Goal: Task Accomplishment & Management: Manage account settings

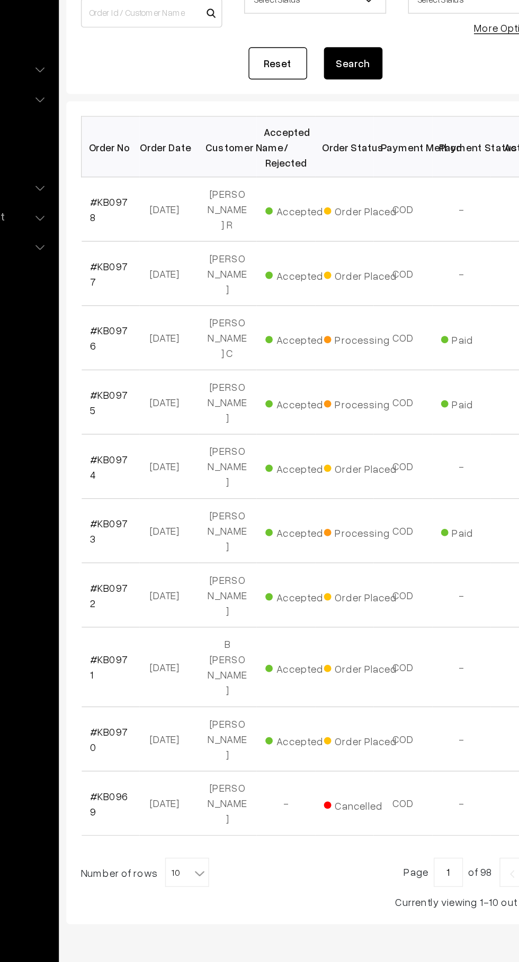
click at [187, 281] on link "#KB0978" at bounding box center [179, 287] width 27 height 20
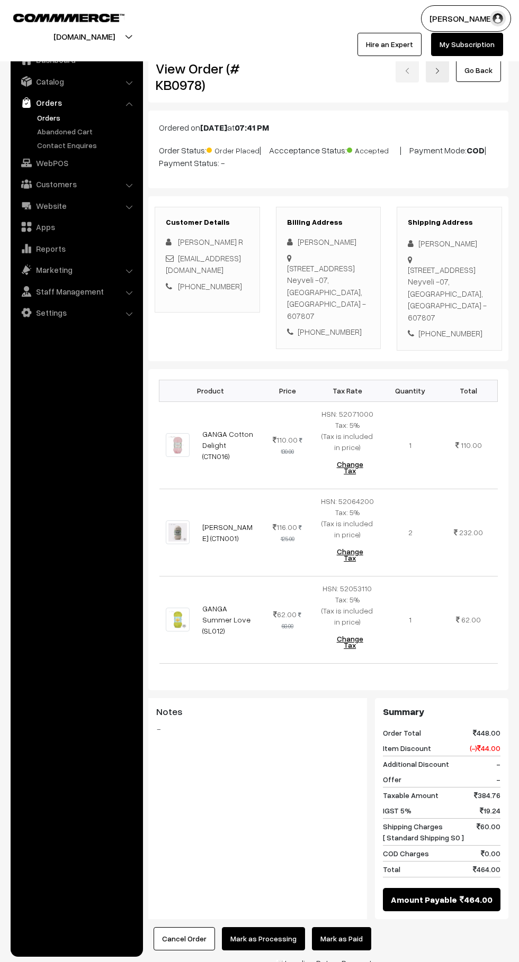
scroll to position [83, 0]
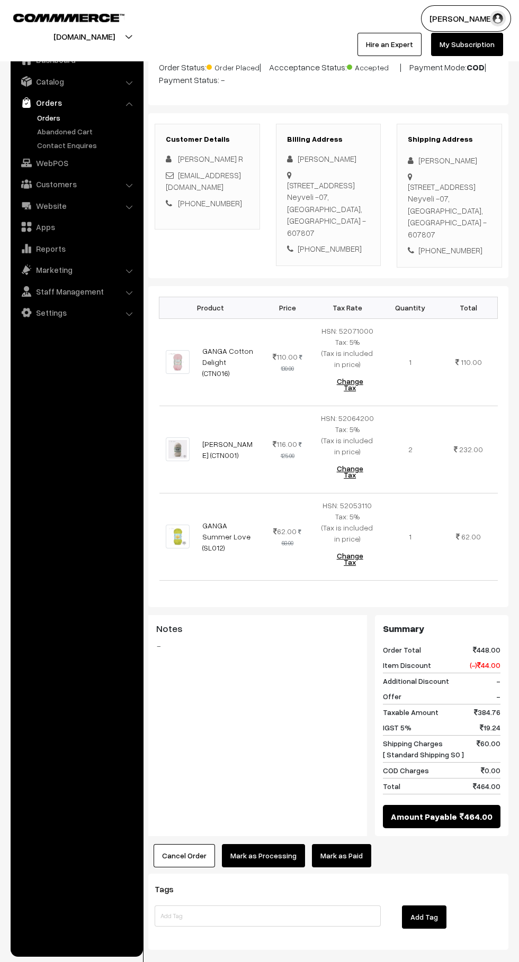
click at [349, 856] on link "Mark as Paid" at bounding box center [341, 855] width 59 height 23
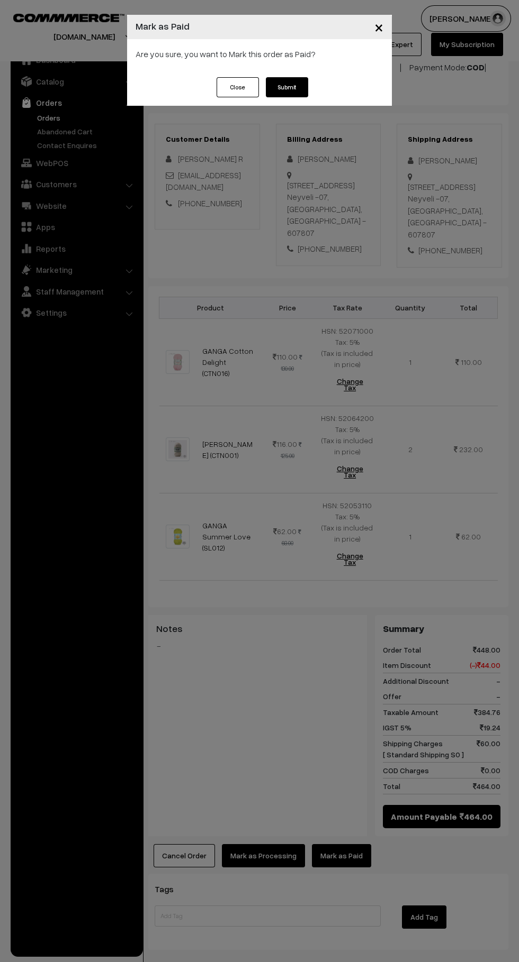
click at [301, 94] on button "Submit" at bounding box center [287, 87] width 42 height 20
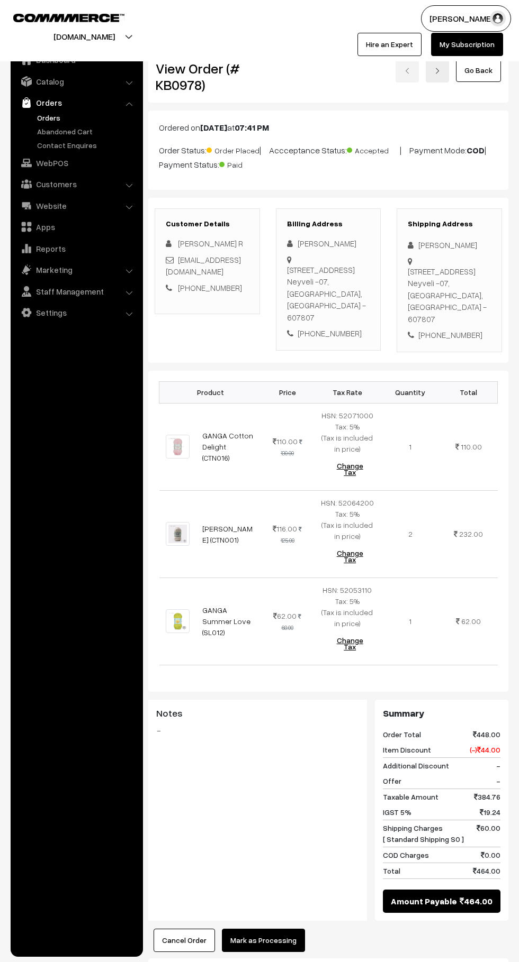
scroll to position [83, 0]
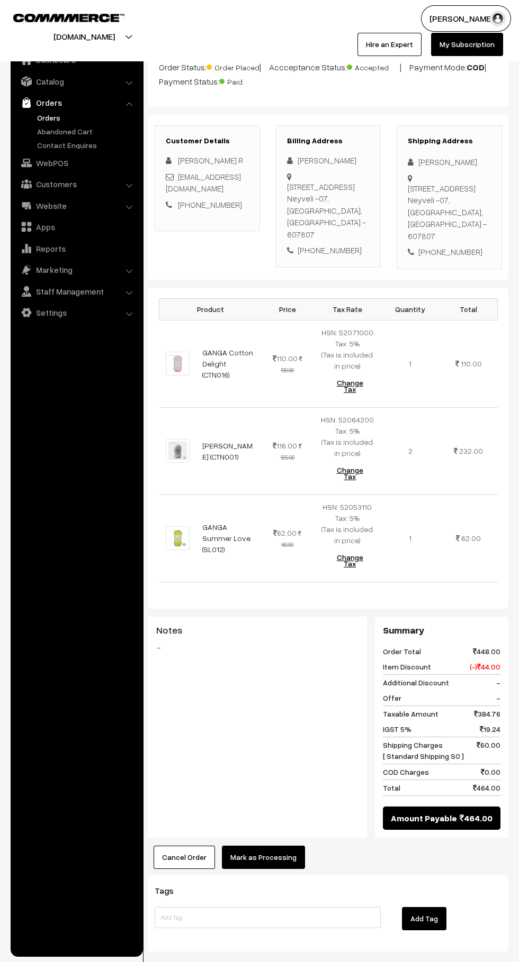
click at [283, 855] on button "Mark as Processing" at bounding box center [263, 857] width 83 height 23
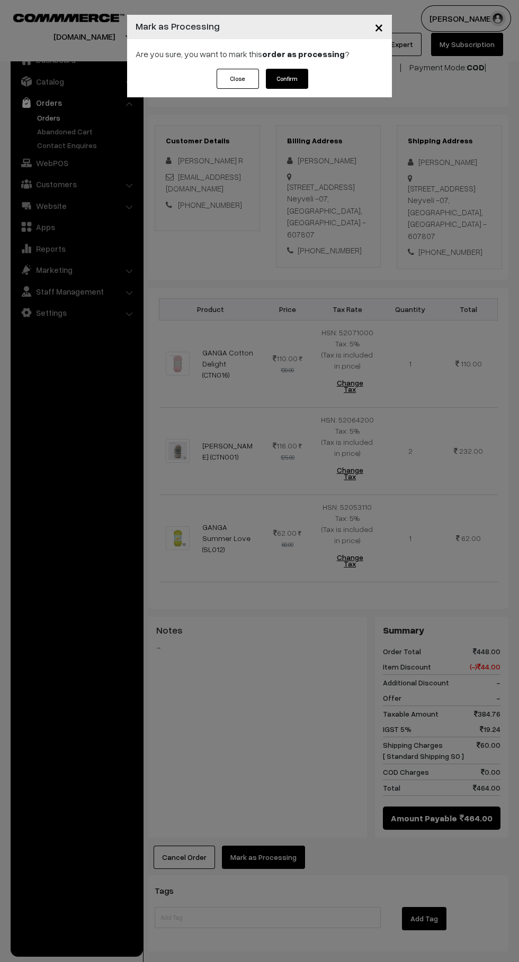
click at [303, 81] on button "Confirm" at bounding box center [287, 79] width 42 height 20
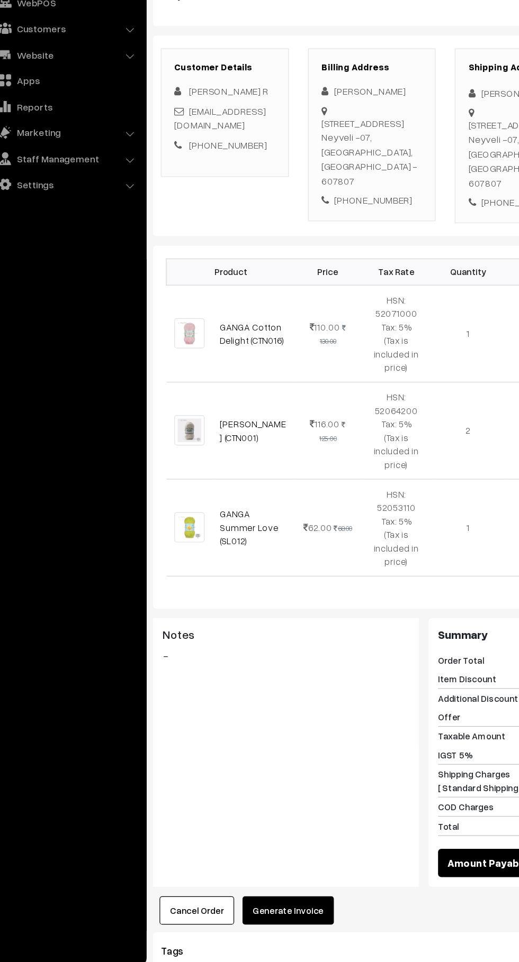
scroll to position [55, 0]
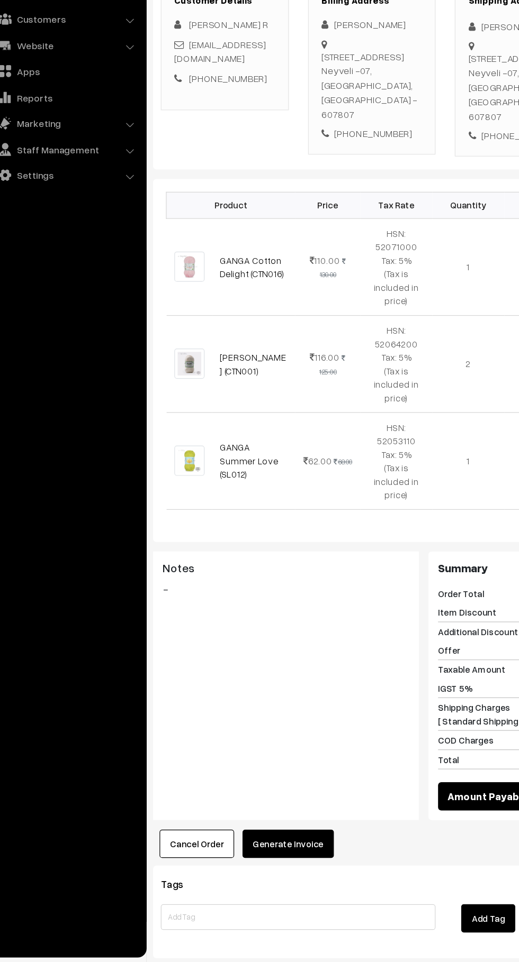
click at [272, 852] on button "Generate Invoice" at bounding box center [259, 863] width 75 height 23
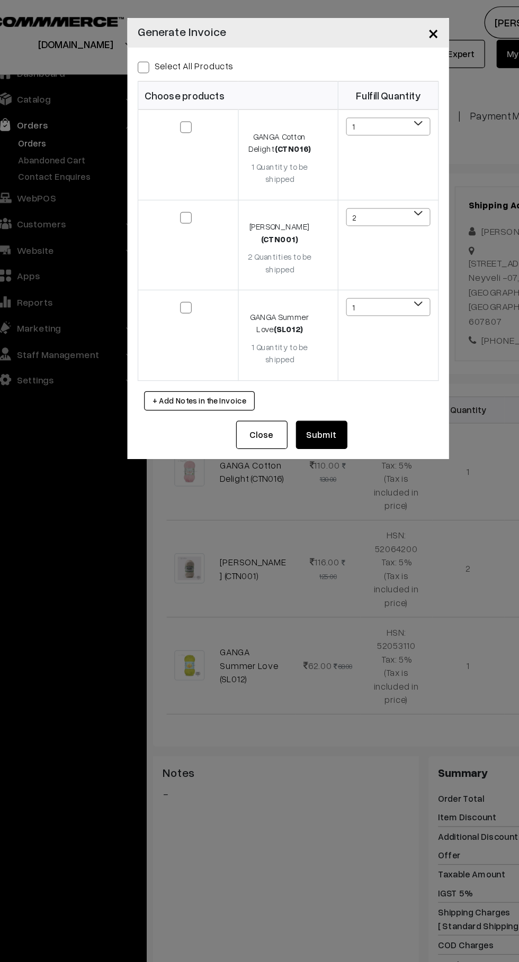
click at [140, 53] on span at bounding box center [140, 56] width 10 height 10
click at [140, 53] on input "Select All Products" at bounding box center [138, 53] width 7 height 7
checkbox input "true"
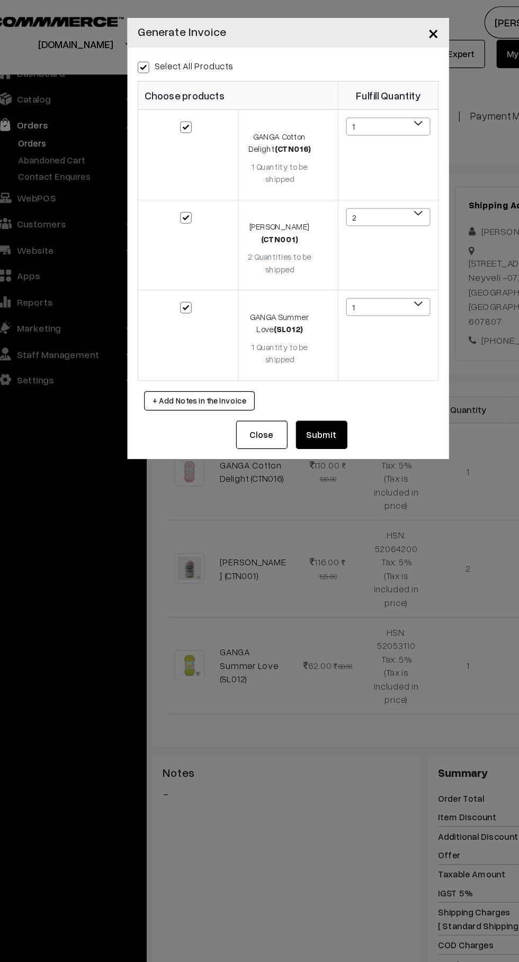
checkbox input "true"
click at [135, 51] on span at bounding box center [140, 56] width 10 height 10
click at [135, 51] on input "Select All Products" at bounding box center [138, 53] width 7 height 7
checkbox input "false"
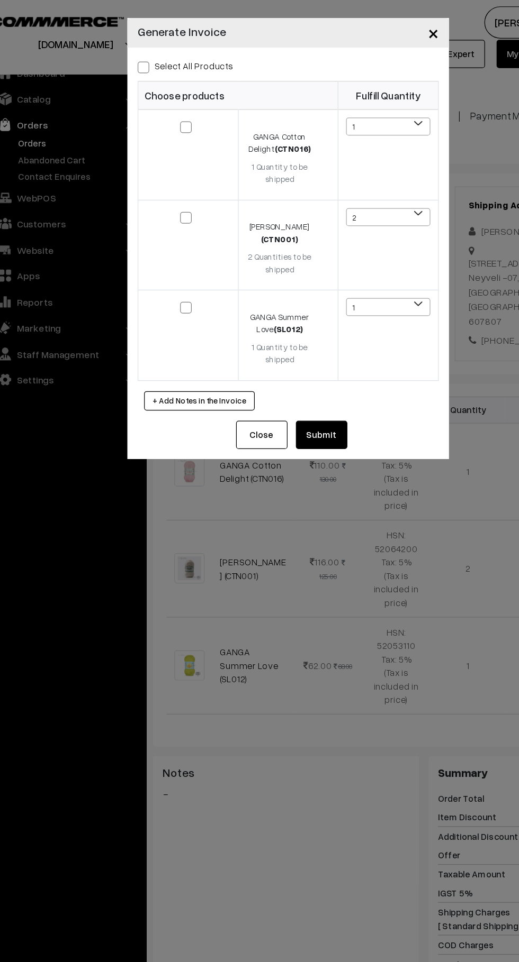
checkbox input "false"
click at [304, 349] on button "Submit" at bounding box center [287, 358] width 42 height 23
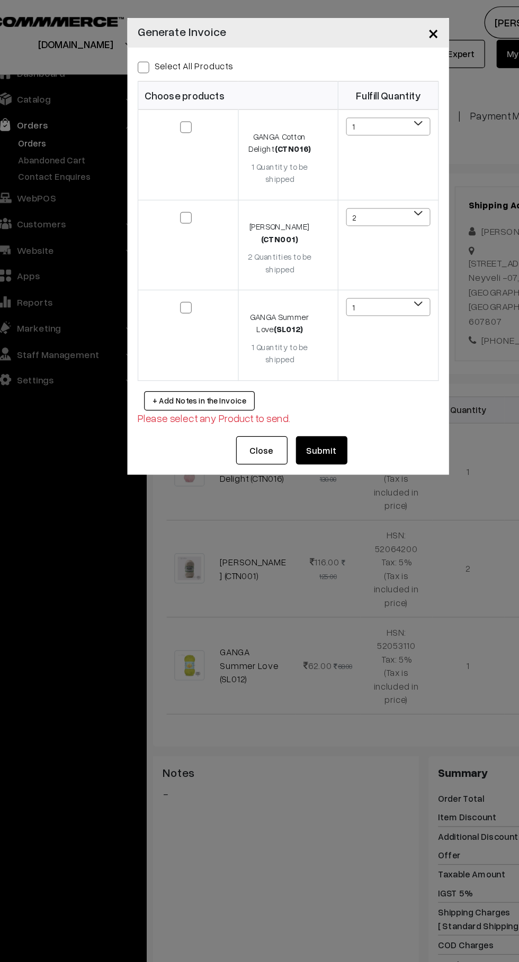
click at [140, 53] on span at bounding box center [140, 56] width 10 height 10
click at [140, 53] on input "Select All Products" at bounding box center [138, 53] width 7 height 7
checkbox input "true"
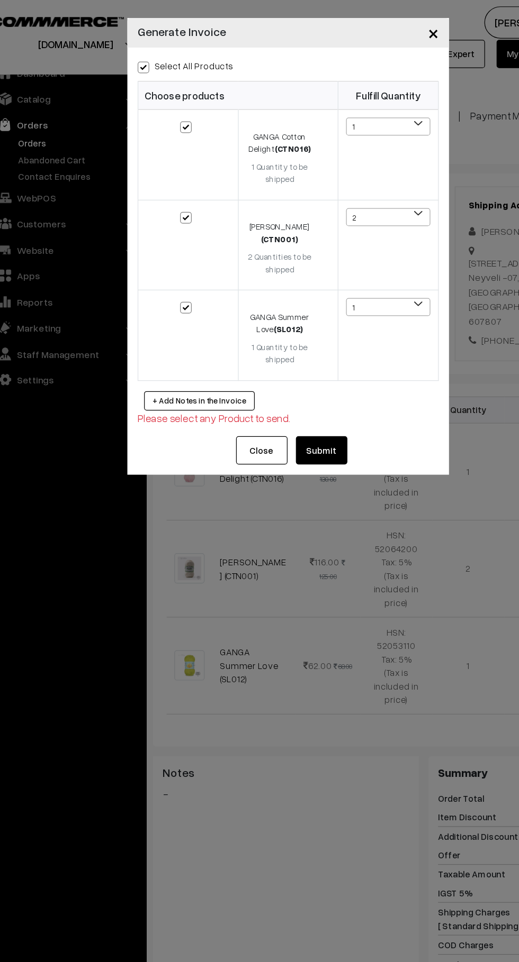
checkbox input "true"
click at [302, 367] on button "Submit" at bounding box center [287, 370] width 42 height 23
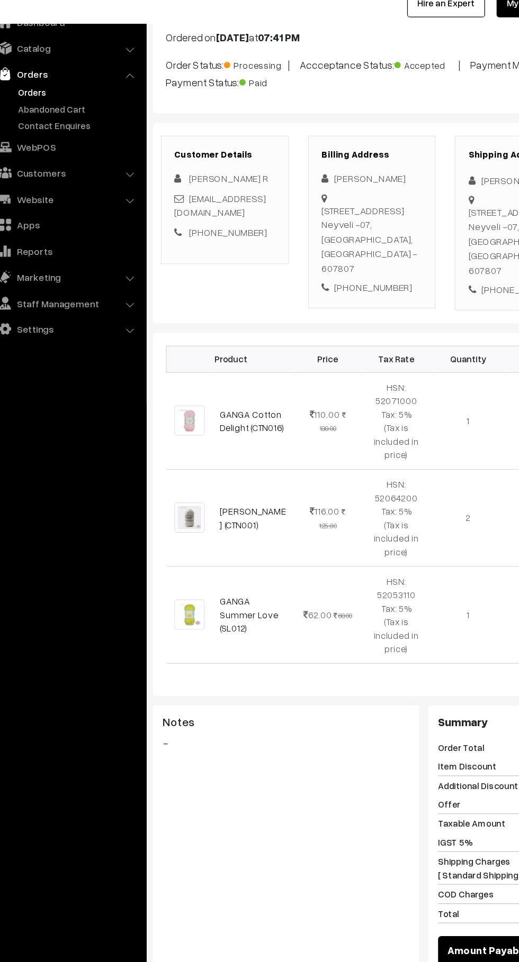
scroll to position [55, 0]
click at [60, 127] on link "Abandoned Cart" at bounding box center [86, 131] width 105 height 11
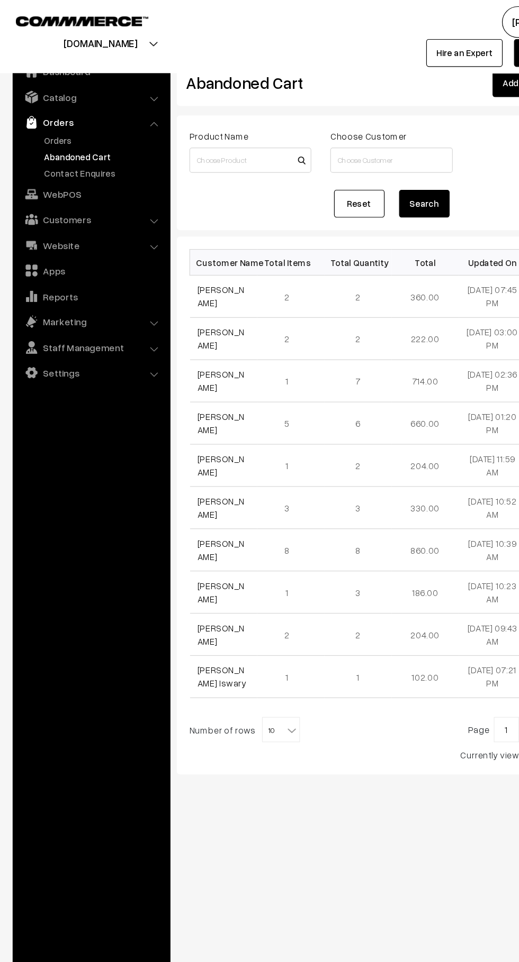
click at [67, 112] on link "Orders" at bounding box center [86, 117] width 105 height 11
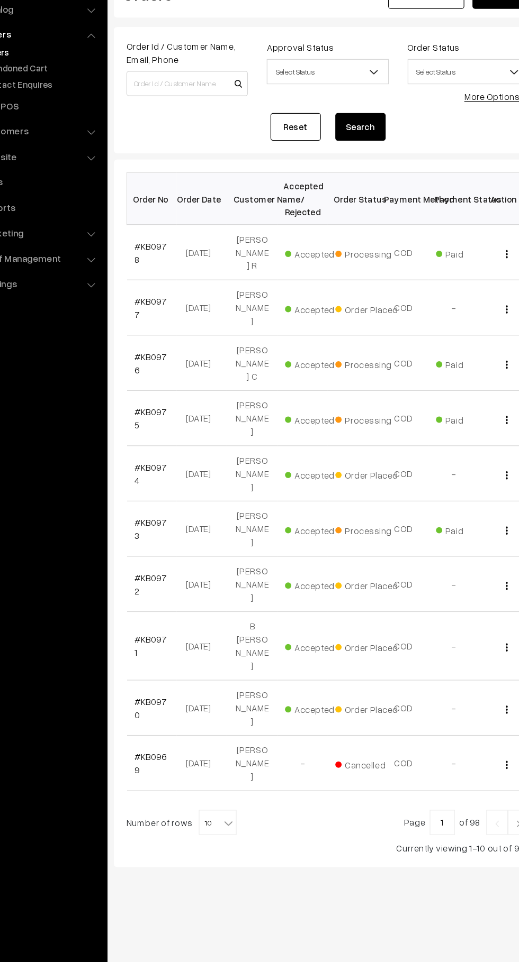
click at [175, 323] on link "#KB0977" at bounding box center [179, 333] width 27 height 20
